Goal: Information Seeking & Learning: Find specific page/section

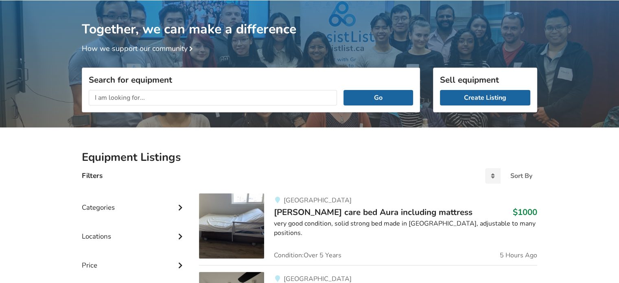
click at [124, 98] on input "text" at bounding box center [213, 97] width 248 height 15
click at [344, 90] on button "Go" at bounding box center [379, 97] width 70 height 15
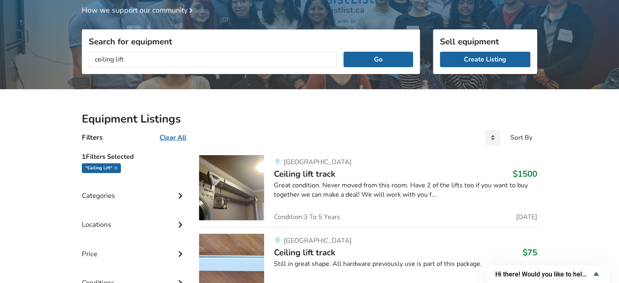
scroll to position [81, 0]
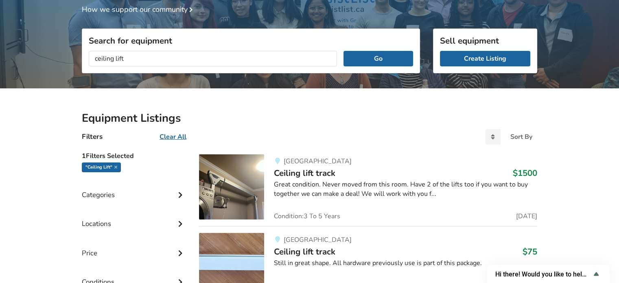
drag, startPoint x: 112, startPoint y: 61, endPoint x: 86, endPoint y: 58, distance: 26.6
click at [86, 58] on div "ceiling lift Go" at bounding box center [251, 58] width 338 height 29
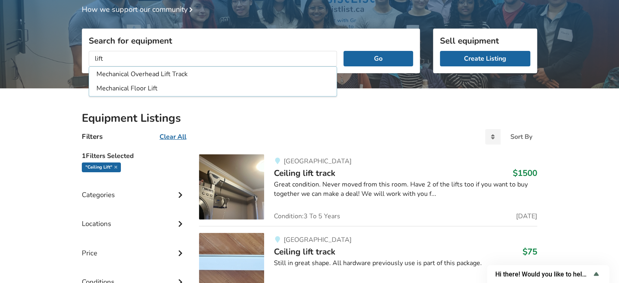
type input "lift"
click at [344, 51] on button "Go" at bounding box center [379, 58] width 70 height 15
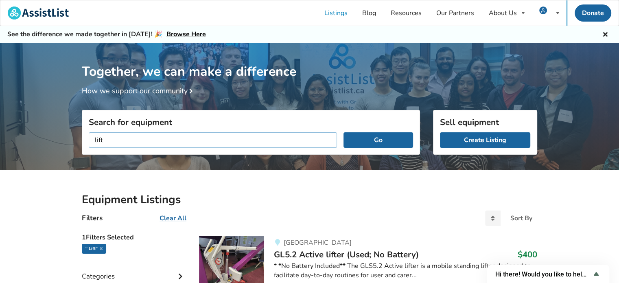
drag, startPoint x: 106, startPoint y: 138, endPoint x: 78, endPoint y: 139, distance: 27.7
click at [78, 139] on div "Search for equipment lift Go" at bounding box center [250, 167] width 351 height 58
type input "tilt wheelchair"
click at [344, 132] on button "Go" at bounding box center [379, 139] width 70 height 15
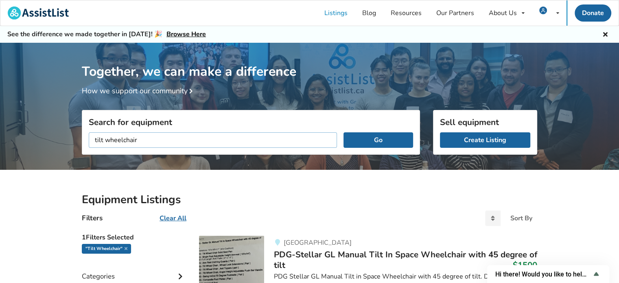
scroll to position [122, 0]
